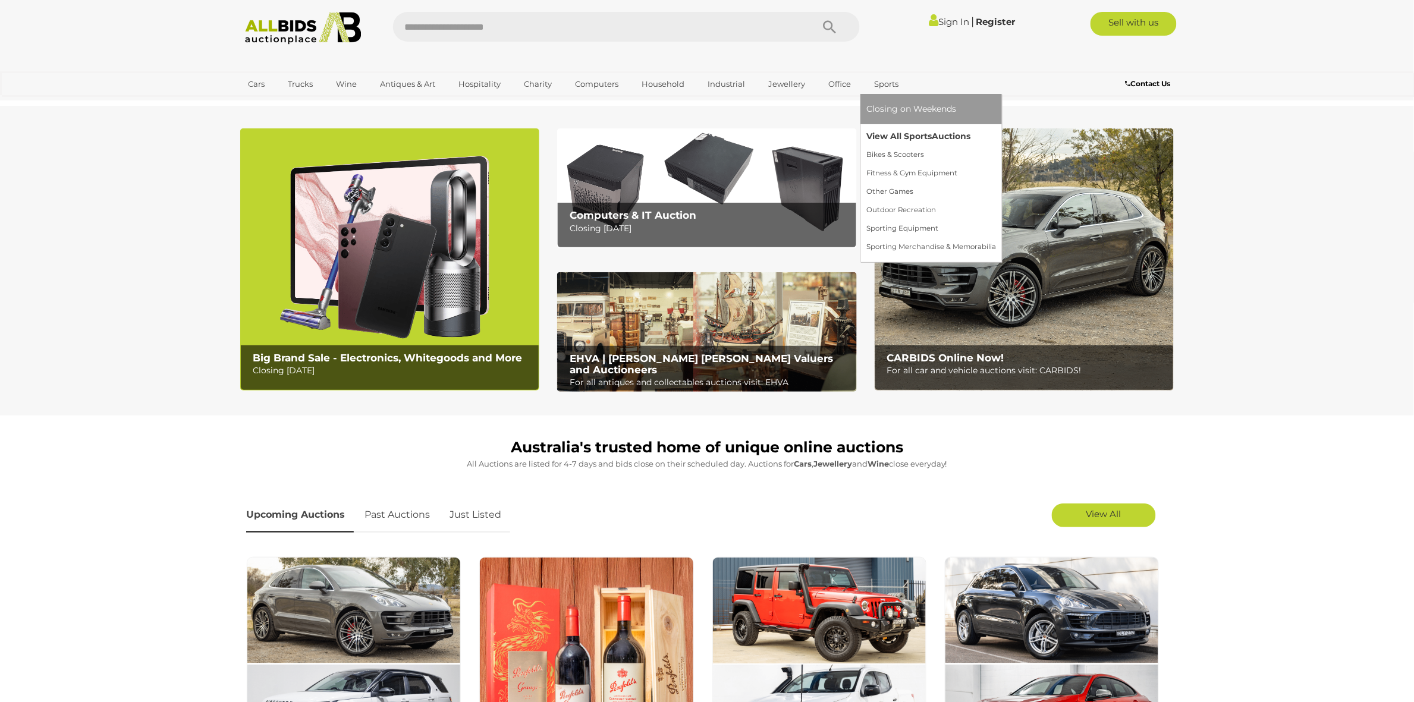
click at [919, 135] on link "View All Sports Auctions" at bounding box center [932, 136] width 130 height 18
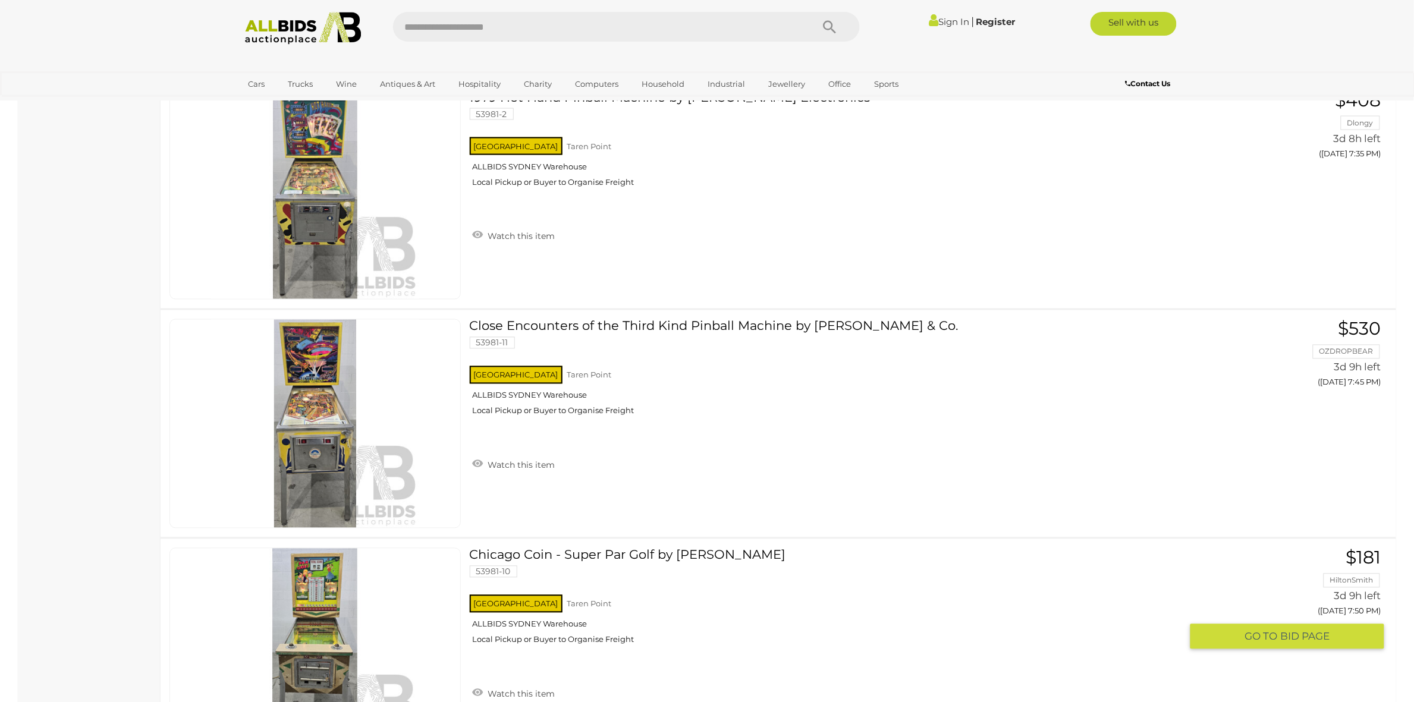
scroll to position [6245, 0]
